Goal: Task Accomplishment & Management: Complete application form

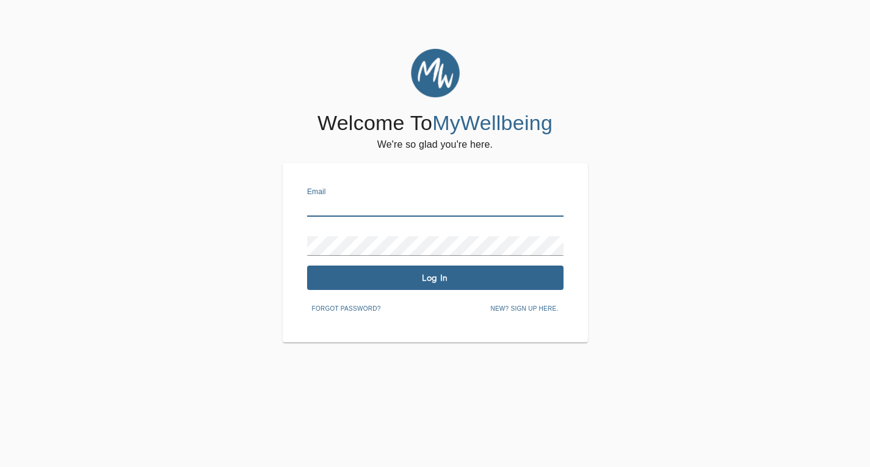
click at [335, 203] on input "text" at bounding box center [435, 207] width 256 height 20
click at [404, 203] on input "text" at bounding box center [435, 207] width 256 height 20
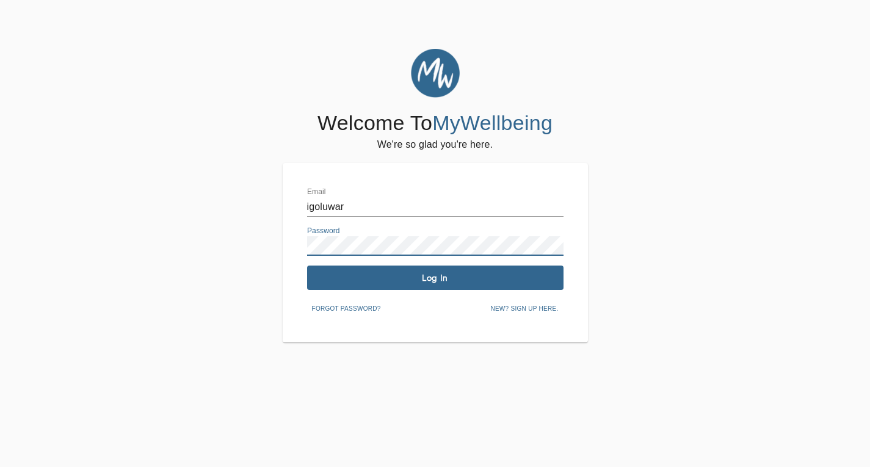
click at [404, 203] on input "igoluwar" at bounding box center [435, 207] width 256 height 20
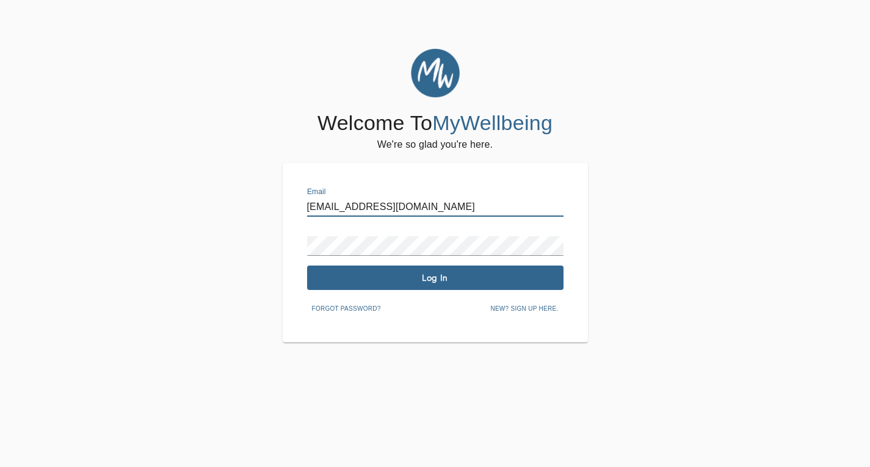
type input "igoluwar@amazon.com"
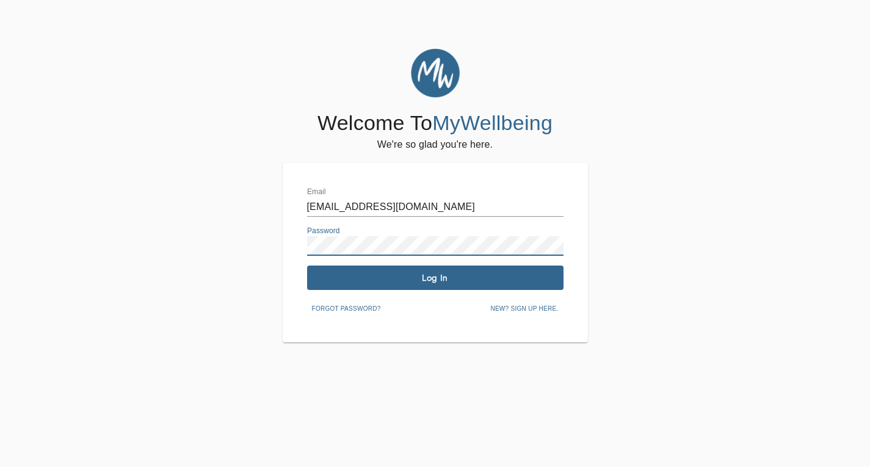
click at [391, 269] on button "Log In" at bounding box center [435, 278] width 256 height 24
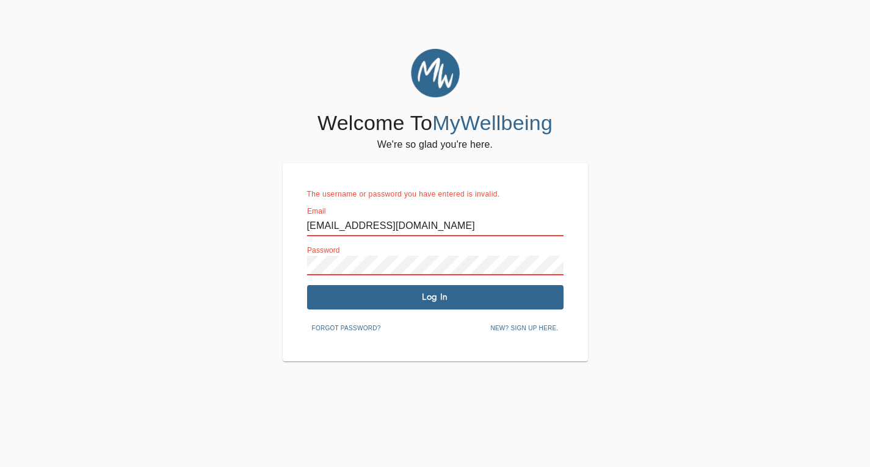
click at [521, 328] on span "New? Sign up here." at bounding box center [524, 328] width 68 height 11
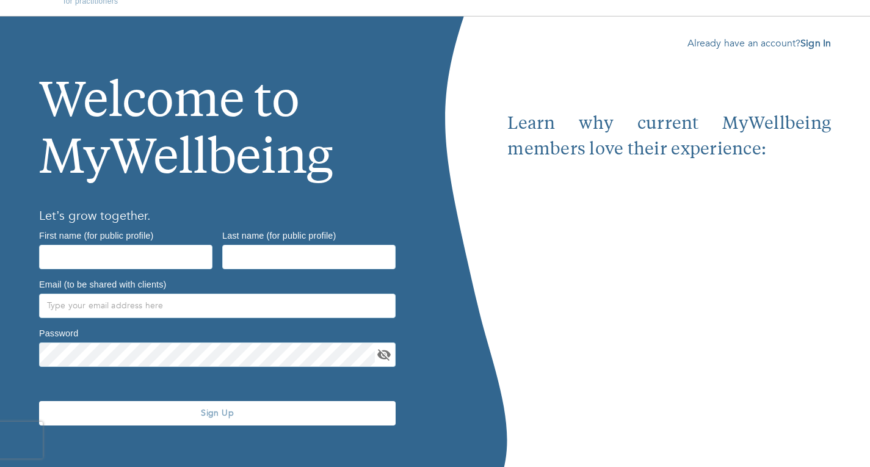
scroll to position [41, 0]
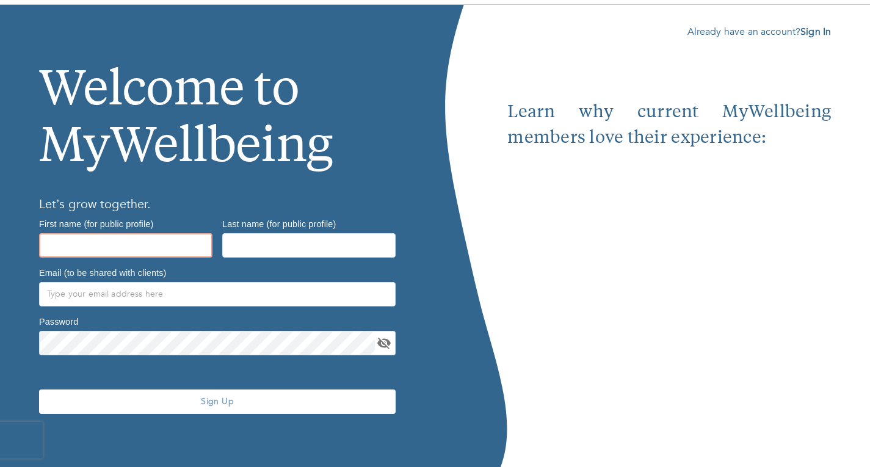
click at [145, 245] on input "text" at bounding box center [125, 245] width 173 height 24
type input "f"
type input "Oluw"
